Goal: Navigation & Orientation: Find specific page/section

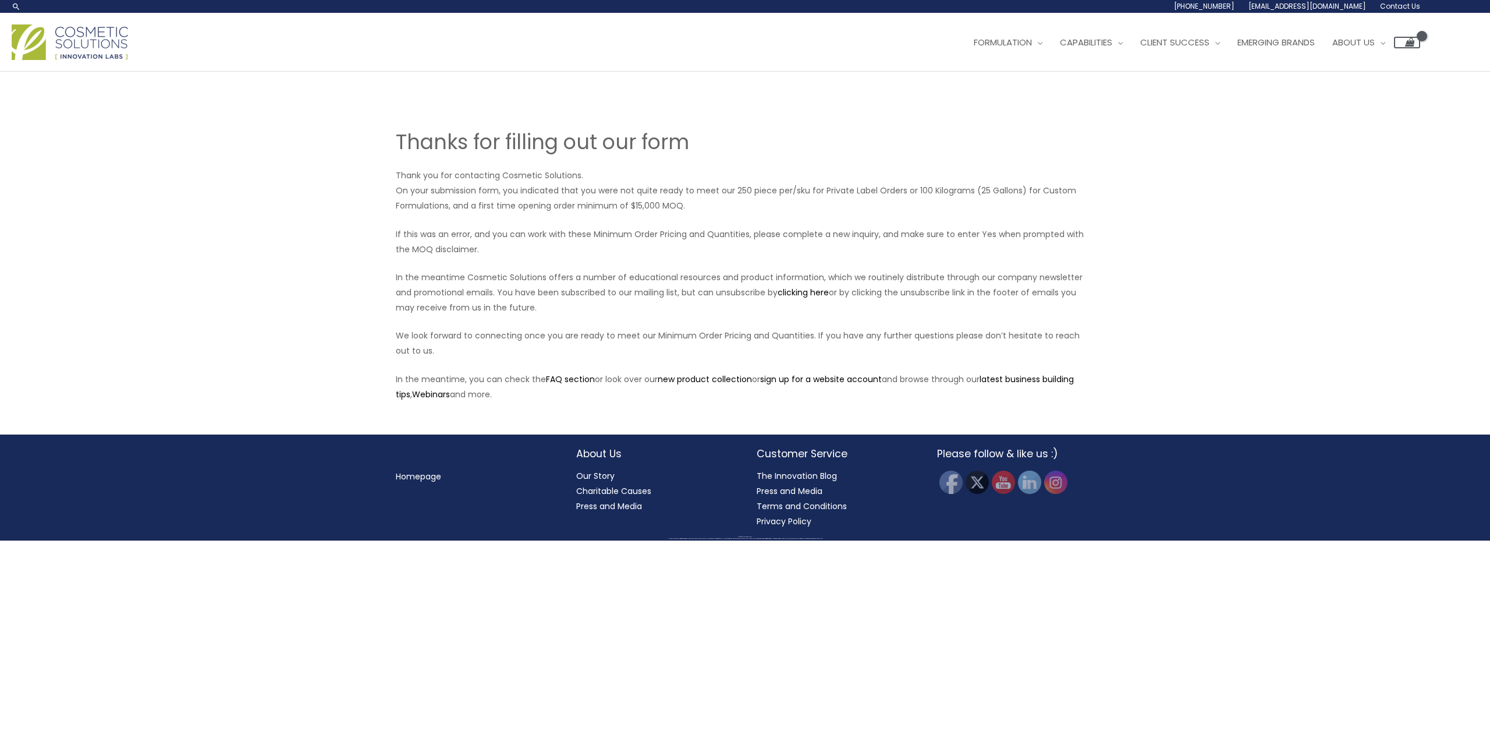
click at [363, 185] on div "Thanks for filling out our form Thank you for contacting Cosmetic Solutions. On…" at bounding box center [745, 253] width 1490 height 363
drag, startPoint x: 419, startPoint y: 175, endPoint x: 444, endPoint y: 175, distance: 24.5
click at [444, 175] on p "Thank you for contacting Cosmetic Solutions. On your submission form, you indic…" at bounding box center [745, 190] width 699 height 45
click at [278, 171] on div "Thanks for filling out our form Thank you for contacting Cosmetic Solutions. On…" at bounding box center [745, 253] width 1490 height 363
click at [377, 187] on div "Thanks for filling out our form Thank you for contacting Cosmetic Solutions. On…" at bounding box center [745, 253] width 1490 height 363
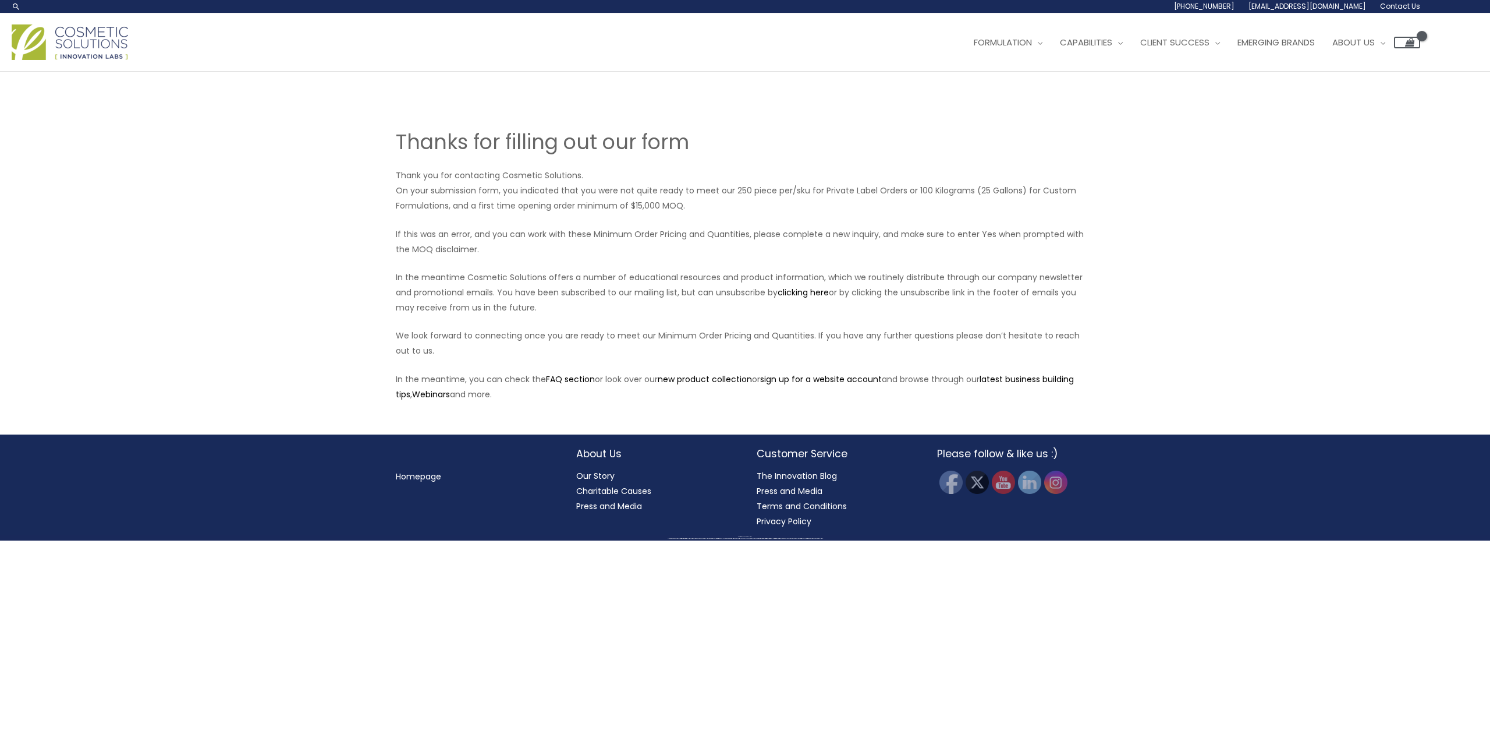
click at [101, 41] on img at bounding box center [70, 42] width 116 height 36
click at [323, 172] on div "Thanks for filling out our form Thank you for contacting Cosmetic Solutions. On…" at bounding box center [745, 253] width 1490 height 363
